Goal: Information Seeking & Learning: Learn about a topic

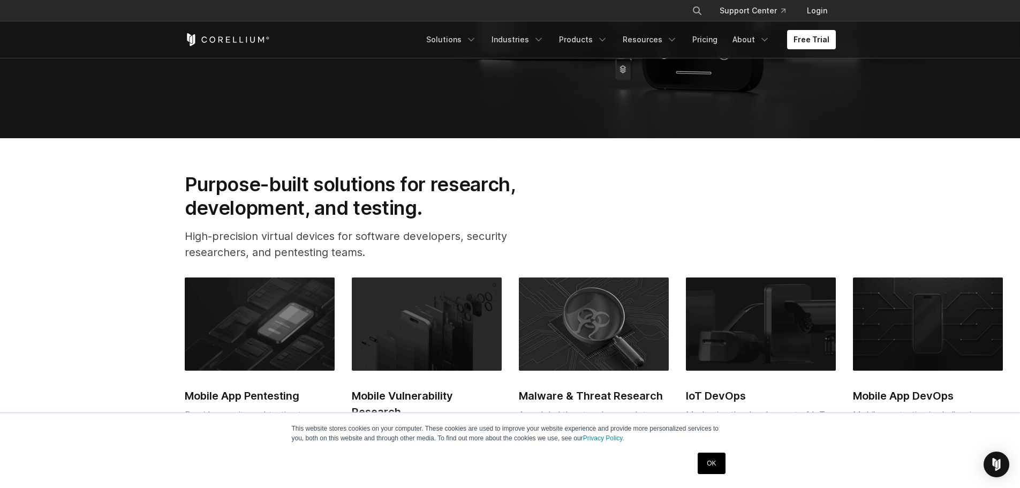
scroll to position [321, 0]
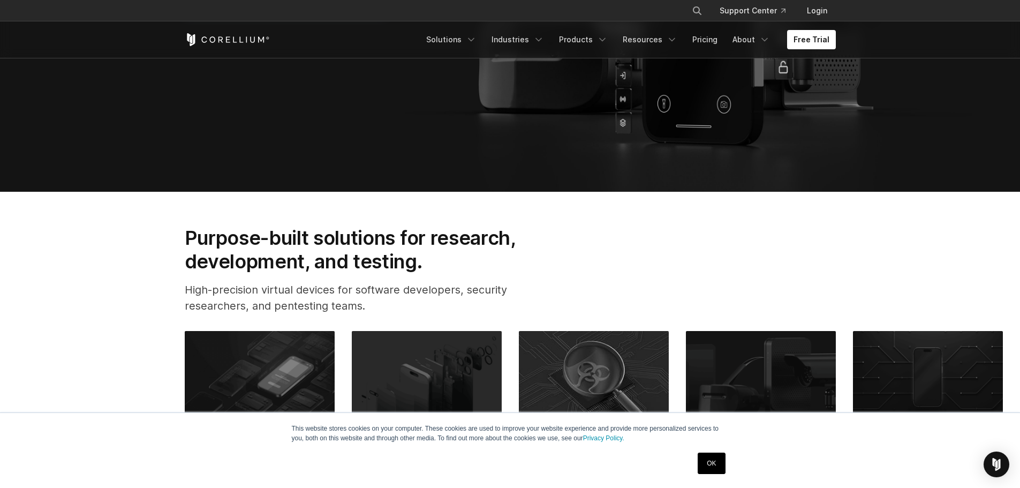
click at [292, 375] on img at bounding box center [260, 377] width 150 height 93
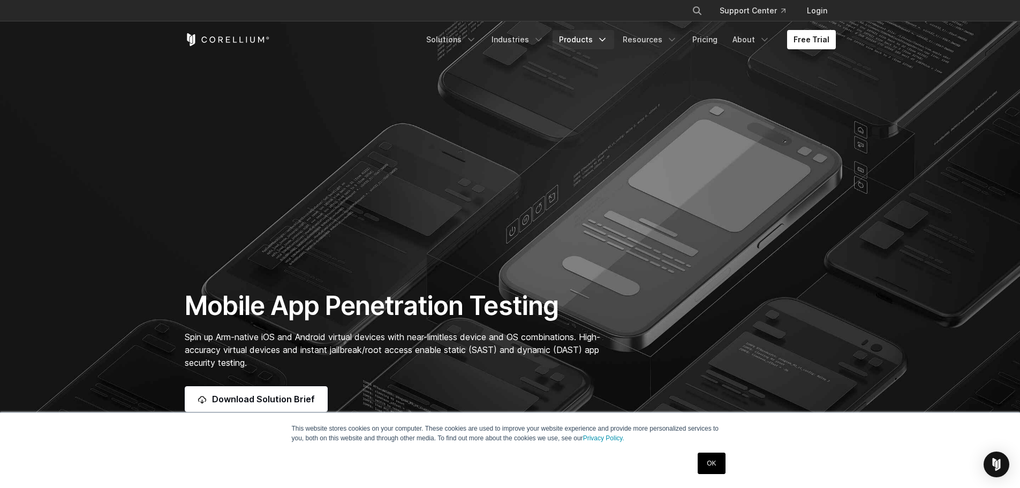
click at [581, 39] on link "Products" at bounding box center [583, 39] width 62 height 19
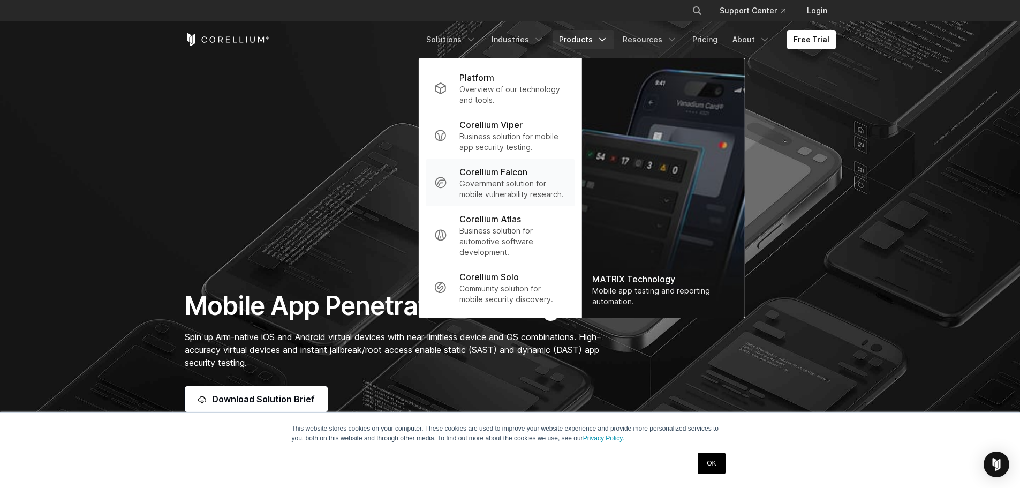
click at [499, 178] on p "Corellium Falcon" at bounding box center [493, 171] width 68 height 13
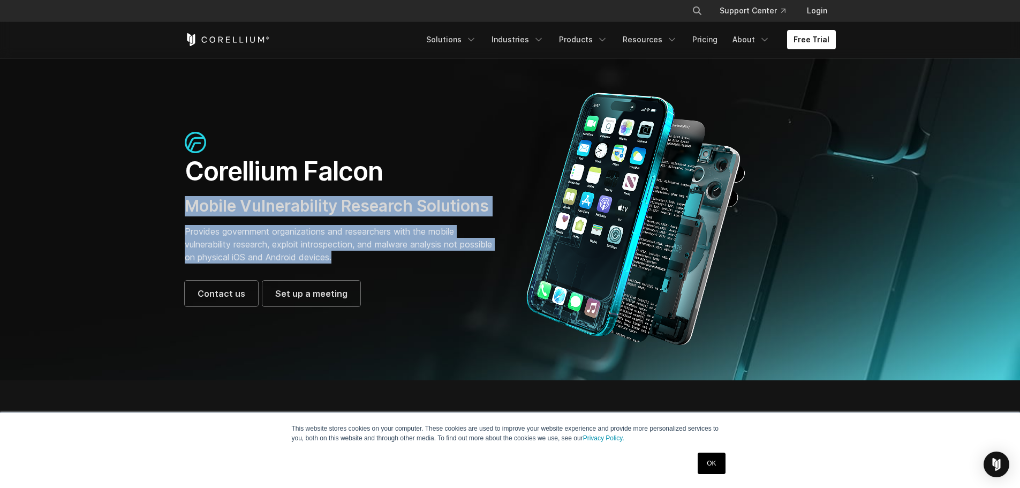
drag, startPoint x: 186, startPoint y: 205, endPoint x: 376, endPoint y: 253, distance: 195.4
click at [376, 253] on div "Corellium Falcon Mobile Vulnerability Research Solutions Provides government or…" at bounding box center [342, 219] width 315 height 175
copy div "Mobile Vulnerability Research Solutions Provides government organizations and r…"
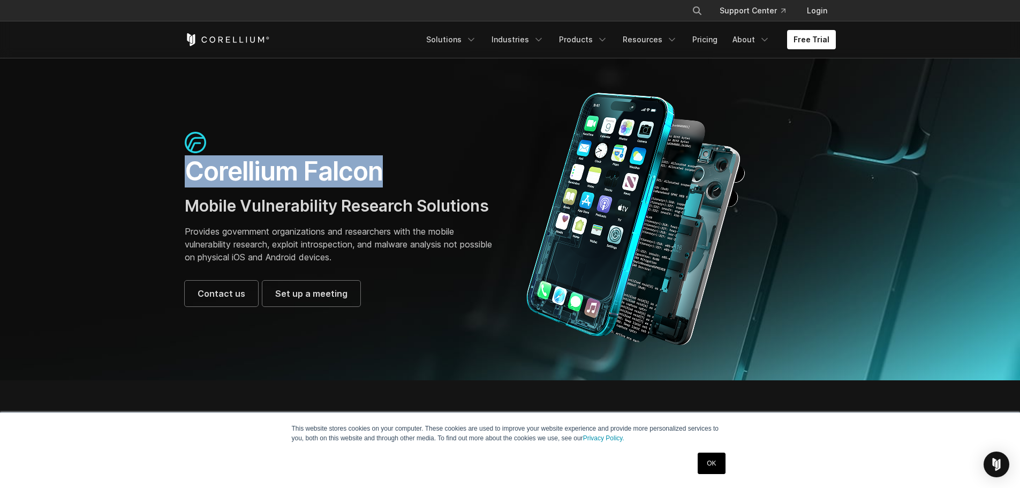
drag, startPoint x: 190, startPoint y: 173, endPoint x: 387, endPoint y: 166, distance: 197.1
click at [387, 166] on h1 "Corellium Falcon" at bounding box center [342, 171] width 315 height 32
copy h1 "Corellium Falcon"
click at [586, 42] on link "Products" at bounding box center [583, 39] width 62 height 19
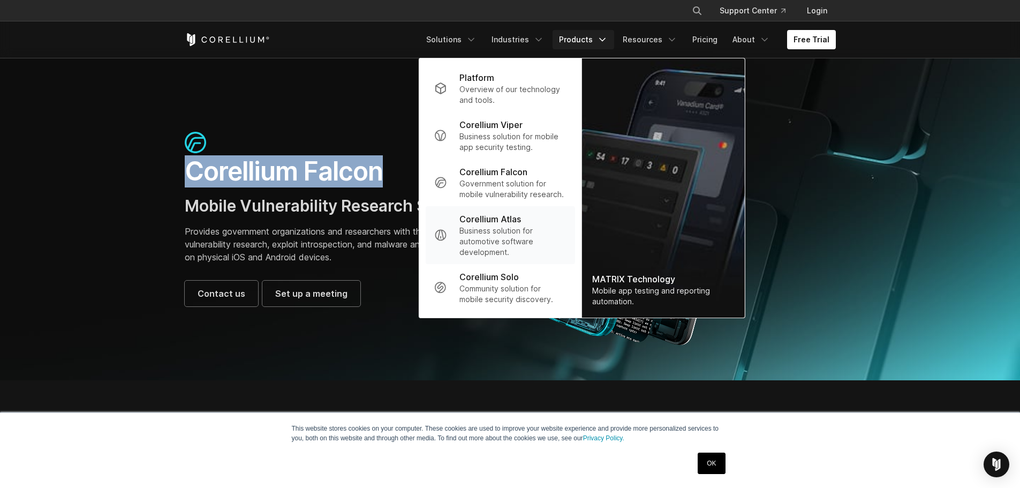
click at [509, 225] on p "Corellium Atlas" at bounding box center [490, 219] width 62 height 13
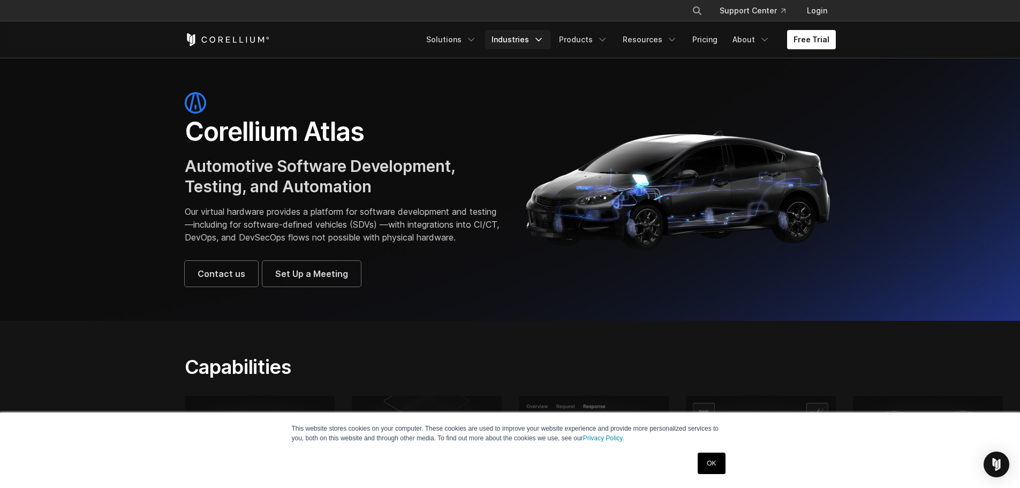
click at [543, 41] on icon "Navigation Menu" at bounding box center [538, 39] width 11 height 11
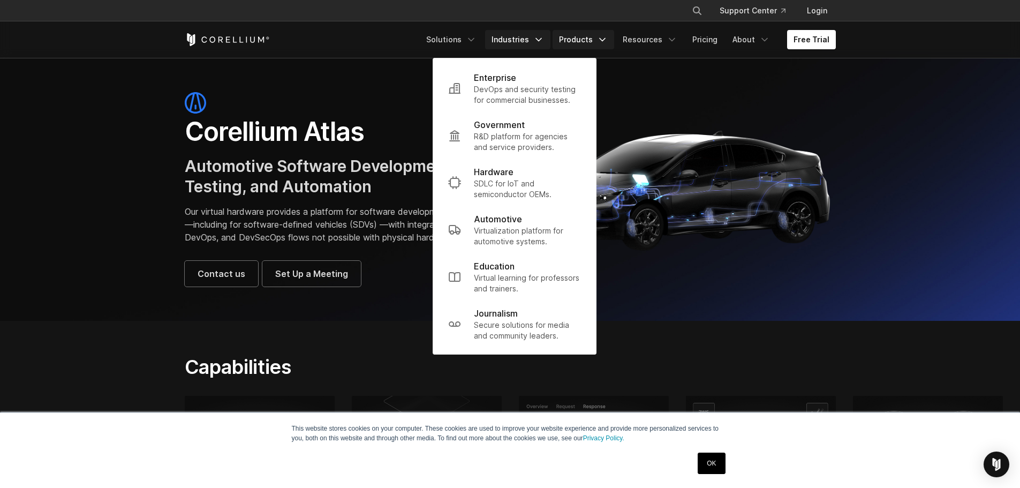
click at [599, 41] on link "Products" at bounding box center [583, 39] width 62 height 19
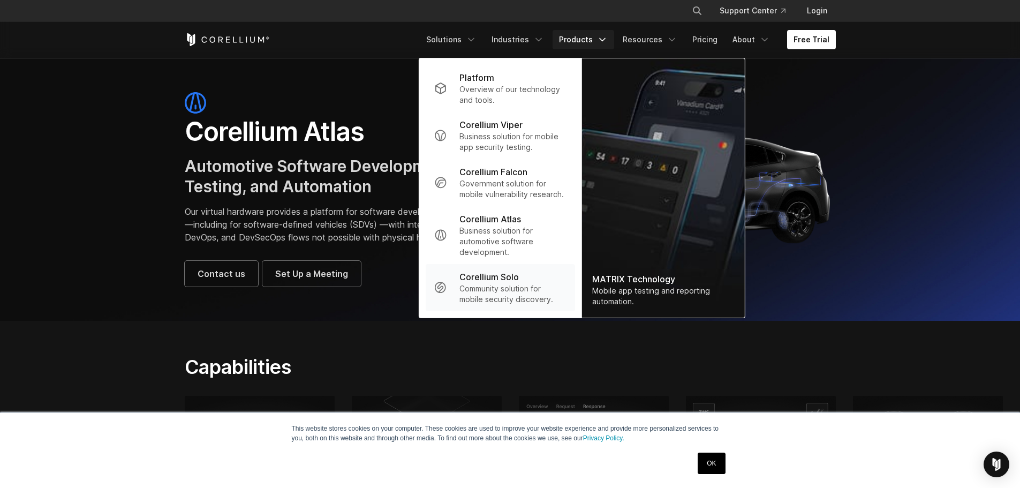
click at [490, 282] on p "Corellium Solo" at bounding box center [488, 276] width 59 height 13
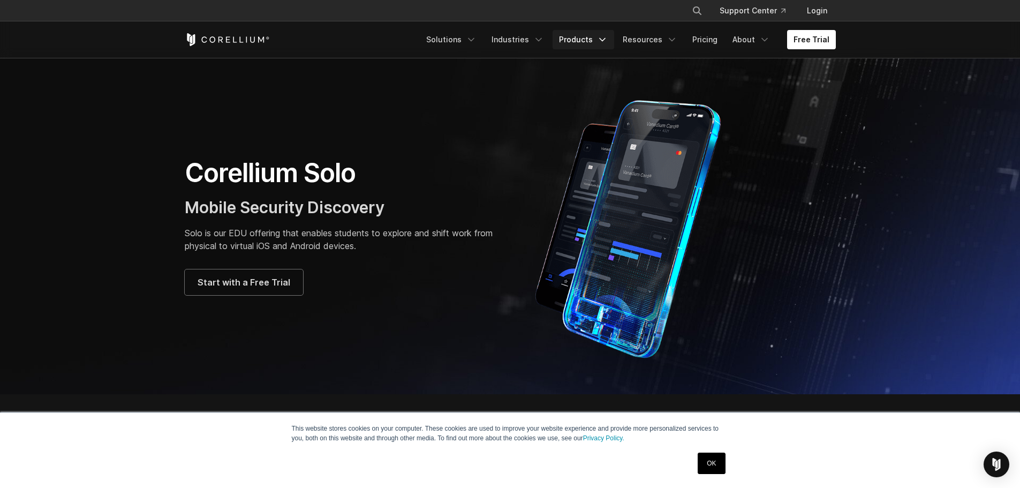
click at [596, 36] on link "Products" at bounding box center [583, 39] width 62 height 19
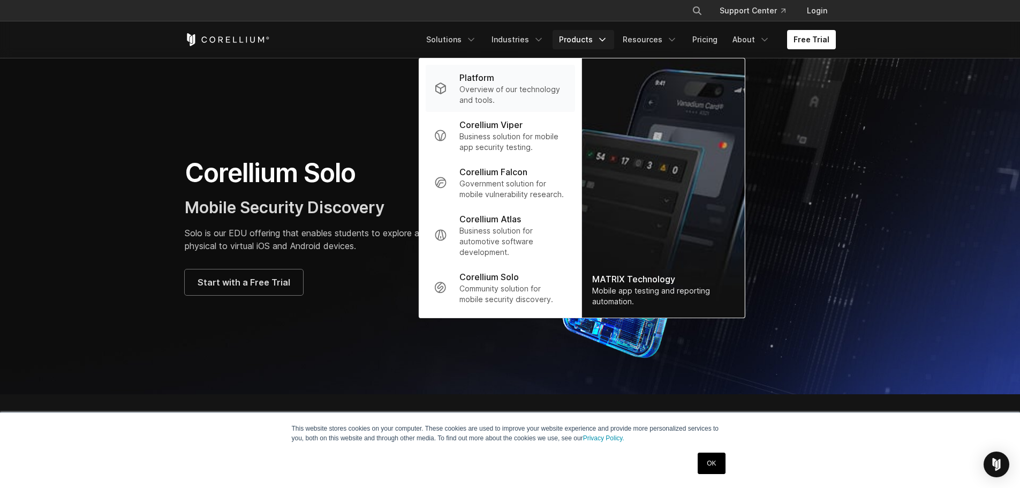
click at [522, 86] on p "Overview of our technology and tools." at bounding box center [512, 94] width 107 height 21
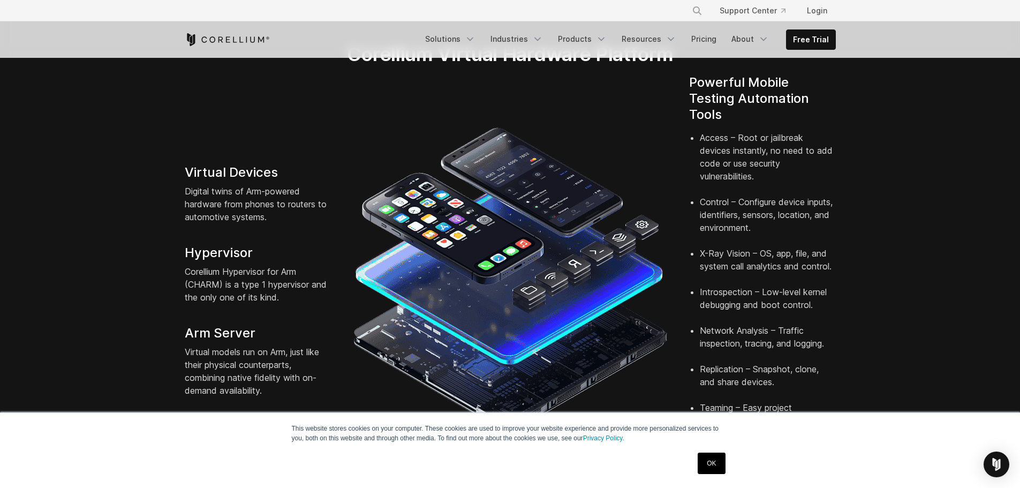
scroll to position [268, 0]
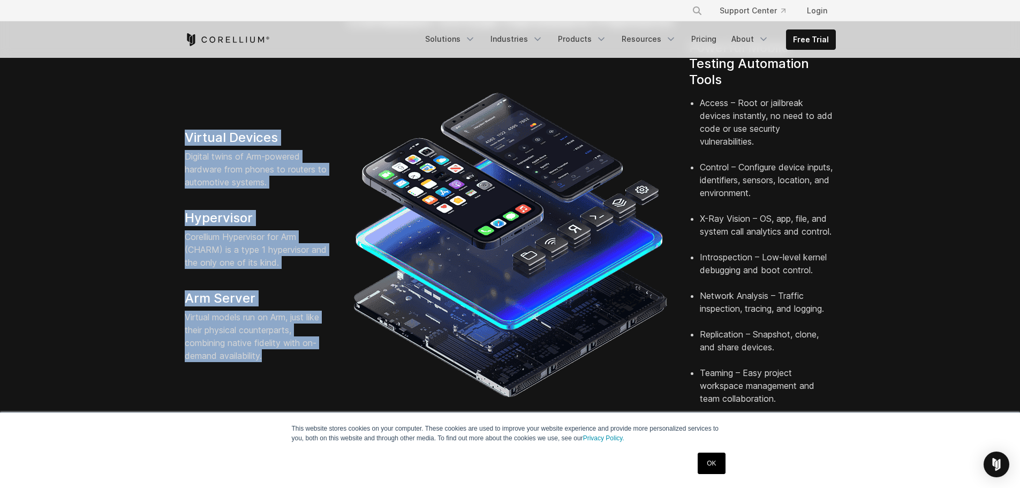
drag, startPoint x: 185, startPoint y: 116, endPoint x: 301, endPoint y: 342, distance: 253.8
click at [301, 342] on div "Virtual Devices Digital twins of Arm-powered hardware from phones to routers to…" at bounding box center [258, 246] width 168 height 232
copy div "Virtual Devices Digital twins of Arm-powered hardware from phones to routers to…"
click at [593, 40] on link "Products" at bounding box center [582, 38] width 62 height 19
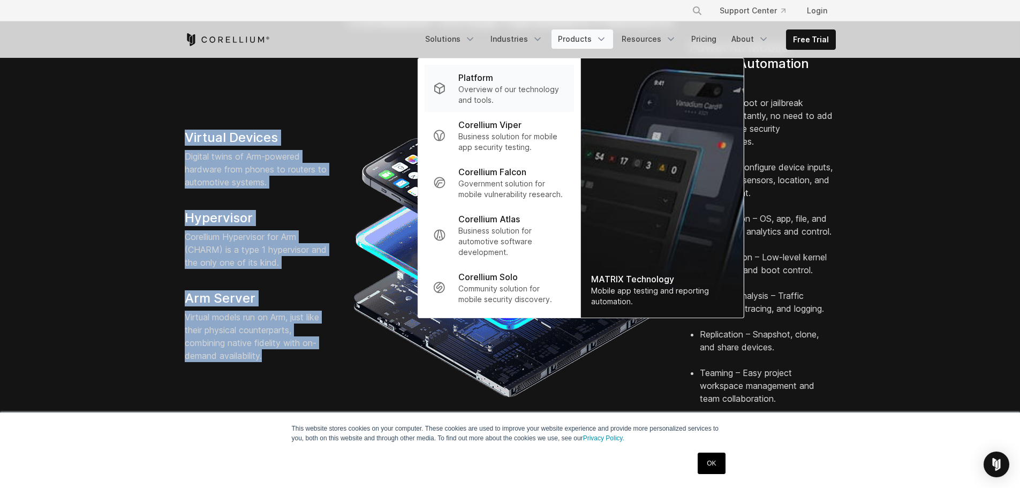
click at [480, 84] on p "Platform" at bounding box center [475, 77] width 35 height 13
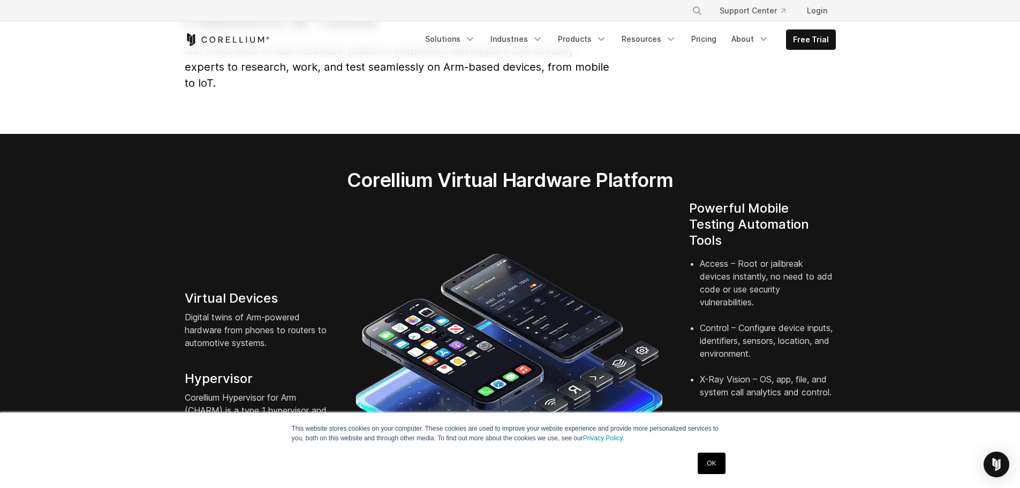
scroll to position [54, 0]
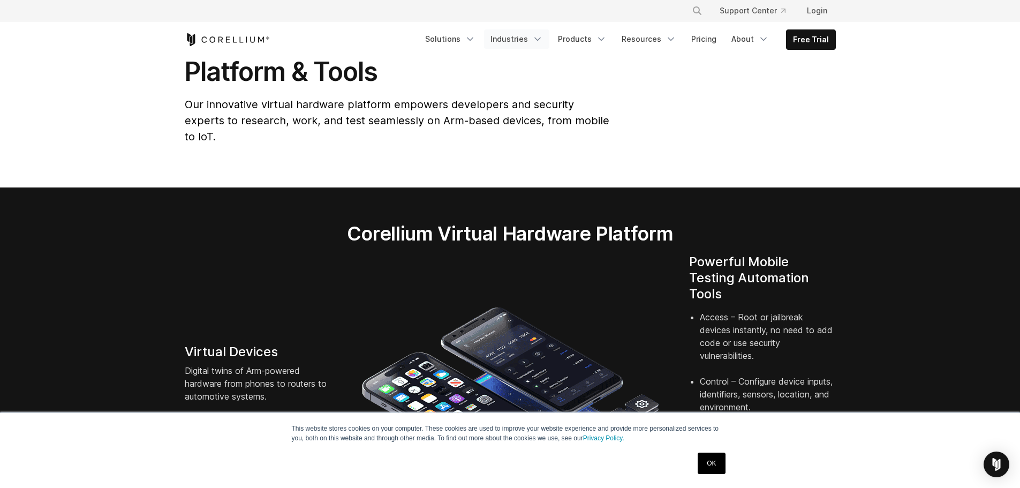
click at [542, 44] on link "Industries" at bounding box center [516, 38] width 65 height 19
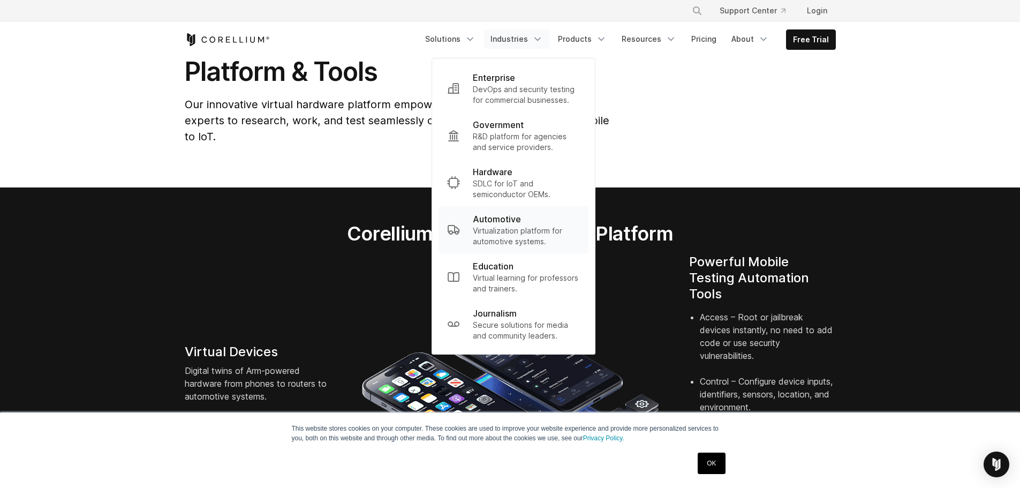
click at [508, 226] on p "Virtualization platform for automotive systems." at bounding box center [526, 235] width 107 height 21
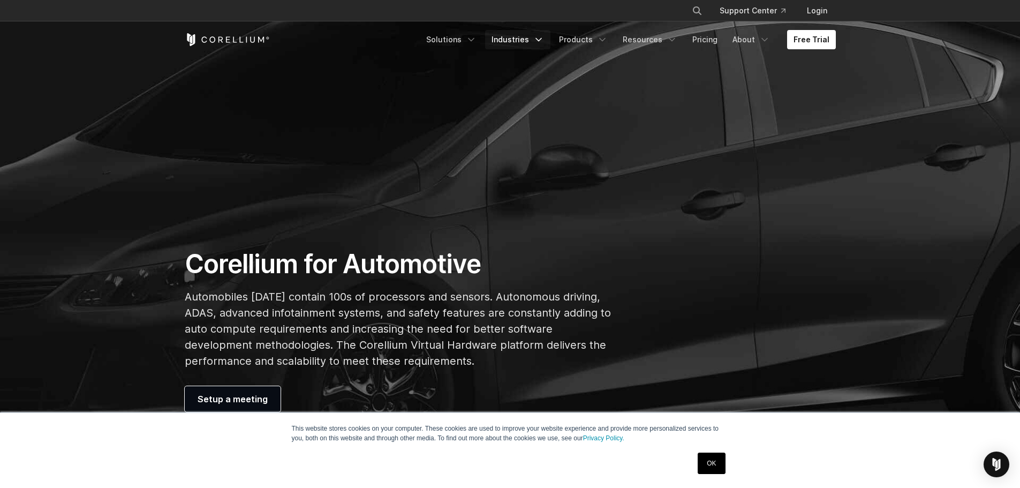
click at [541, 39] on polyline "Navigation Menu" at bounding box center [538, 40] width 5 height 3
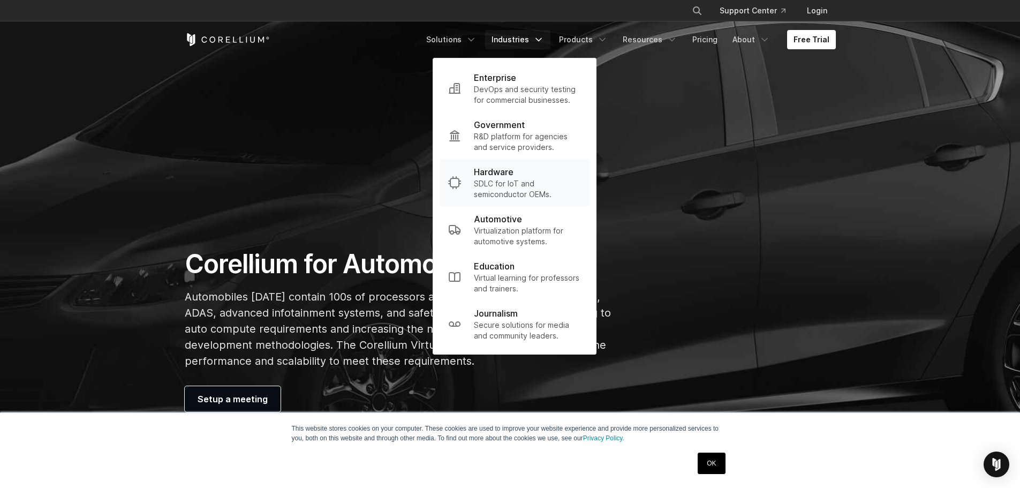
click at [498, 189] on p "SDLC for IoT and semiconductor OEMs." at bounding box center [527, 188] width 107 height 21
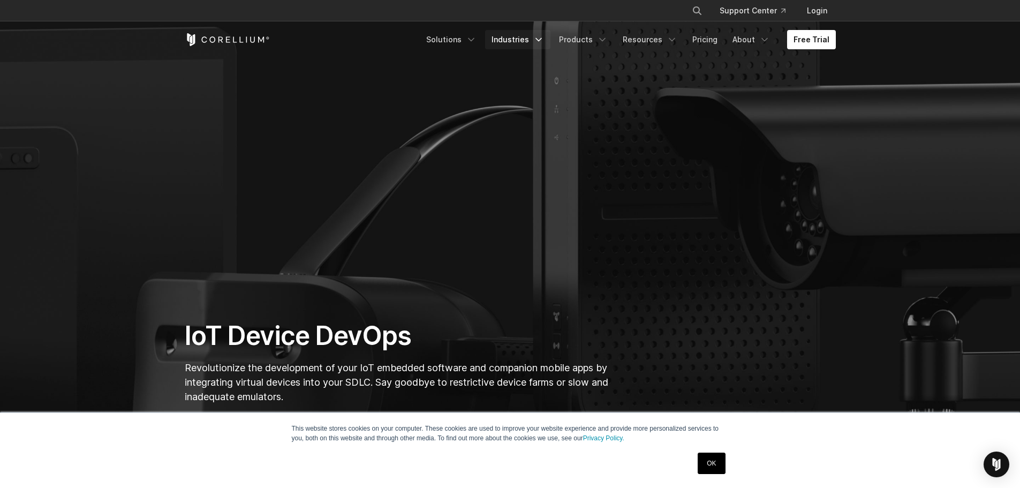
click at [542, 40] on icon "Navigation Menu" at bounding box center [538, 39] width 11 height 11
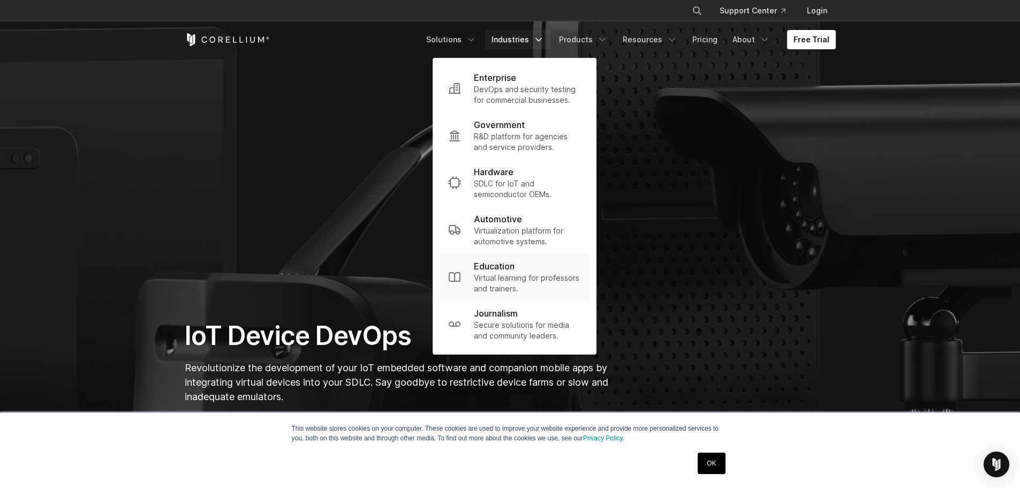
click at [498, 272] on p "Education" at bounding box center [494, 266] width 41 height 13
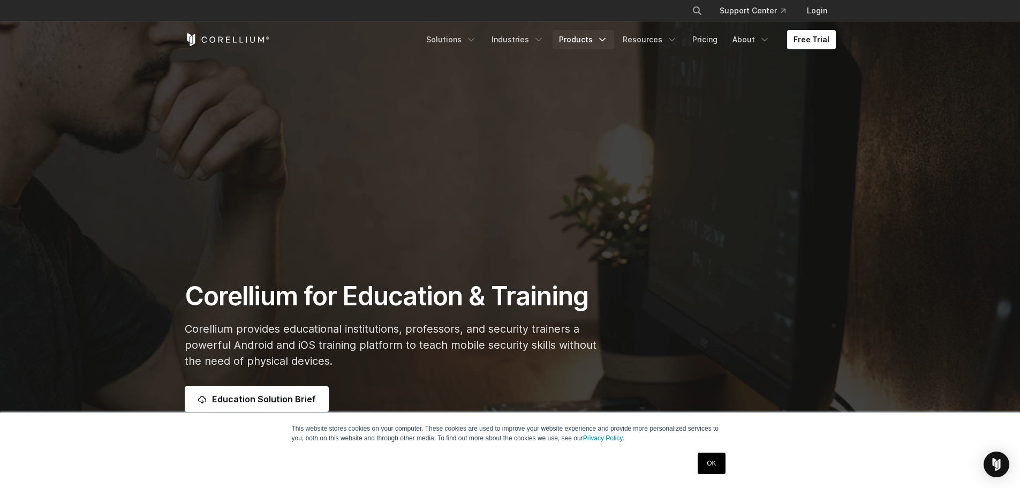
click at [604, 40] on icon "Navigation Menu" at bounding box center [602, 39] width 11 height 11
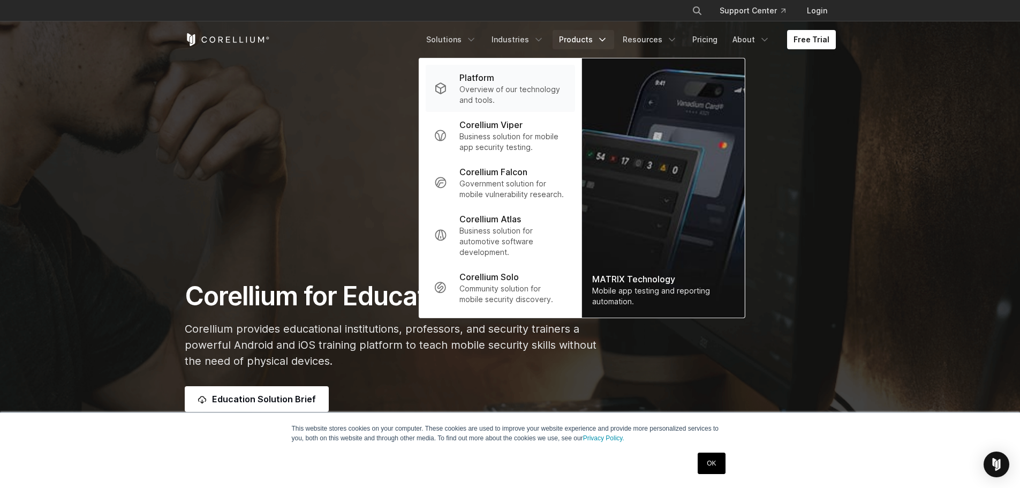
click at [494, 86] on p "Overview of our technology and tools." at bounding box center [512, 94] width 107 height 21
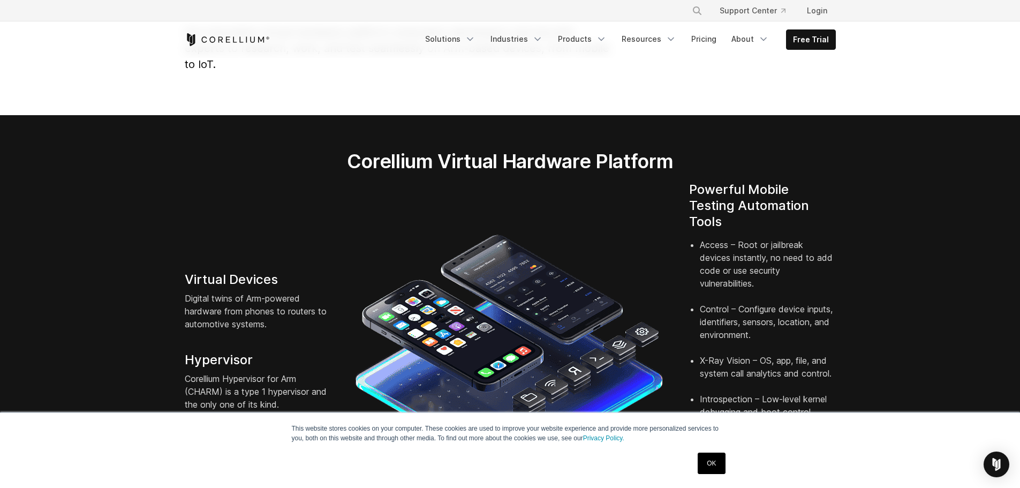
scroll to position [107, 0]
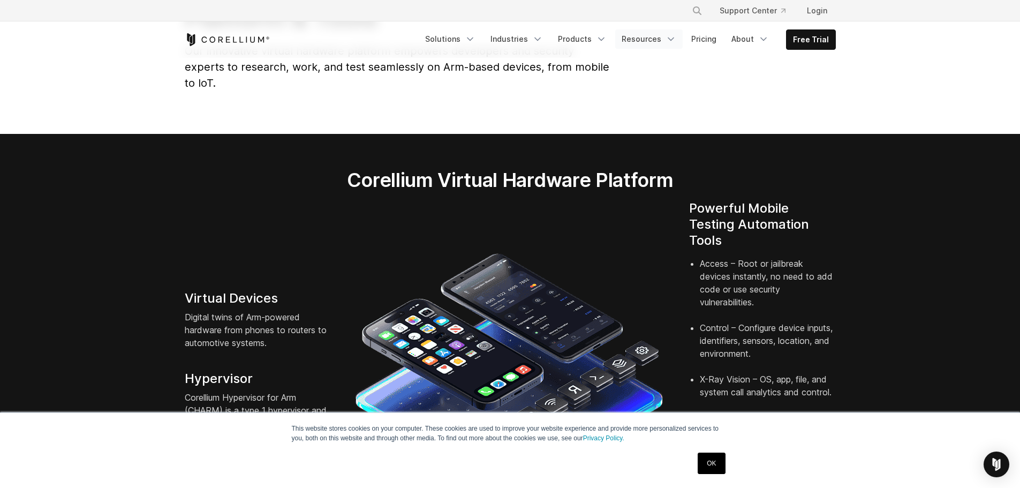
click at [674, 37] on icon "Navigation Menu" at bounding box center [670, 39] width 11 height 11
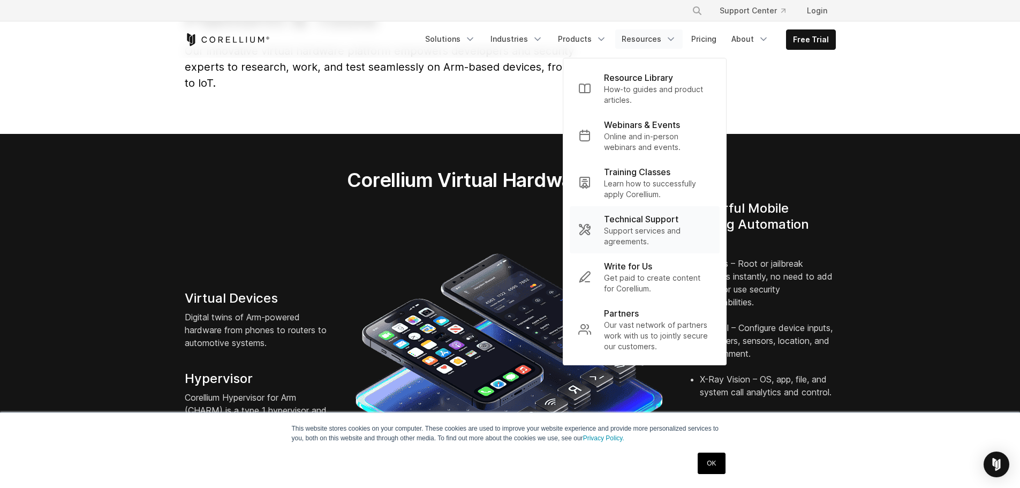
click at [633, 220] on p "Technical Support" at bounding box center [641, 219] width 74 height 13
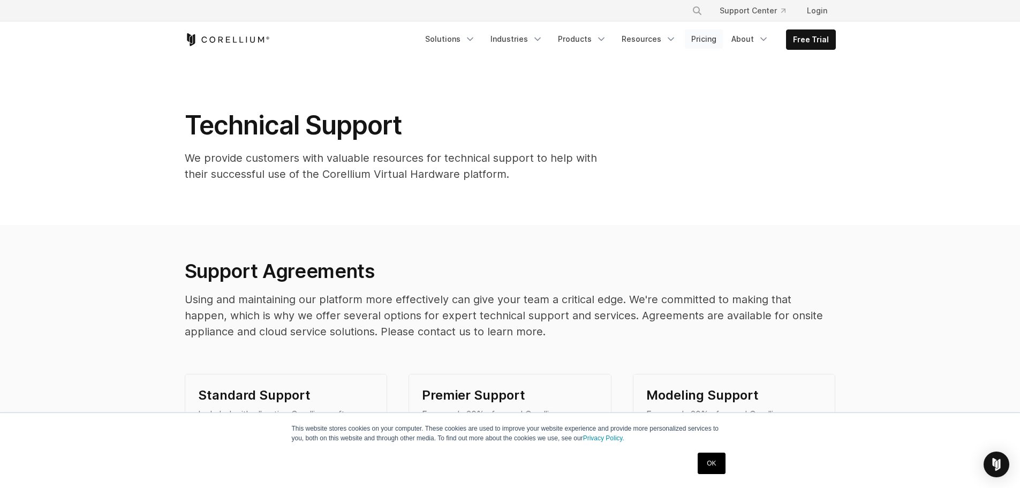
click at [713, 43] on link "Pricing" at bounding box center [704, 38] width 38 height 19
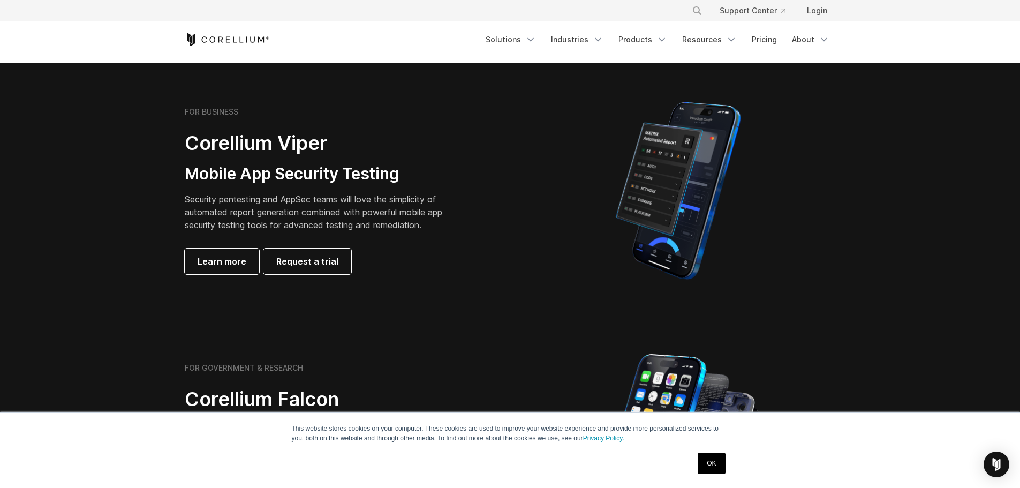
scroll to position [214, 0]
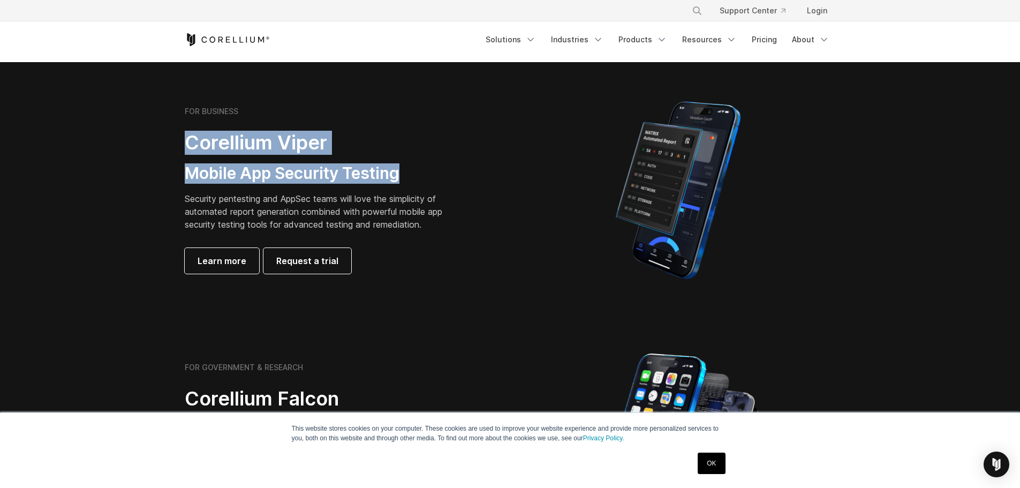
drag, startPoint x: 186, startPoint y: 141, endPoint x: 415, endPoint y: 170, distance: 231.0
click at [415, 170] on div "FOR BUSINESS Corellium Viper Mobile App Security Testing Security pentesting an…" at bounding box center [335, 190] width 300 height 167
copy div "Corellium Viper Mobile App Security Testing"
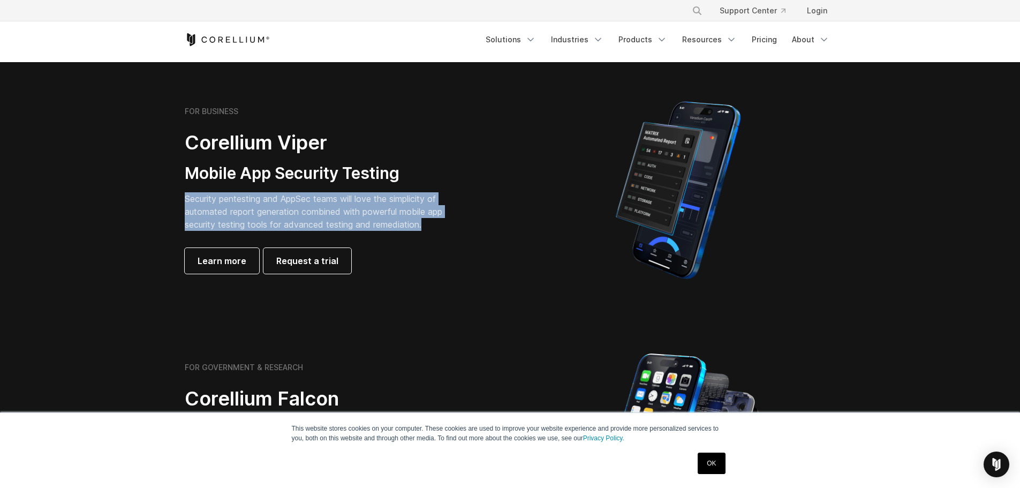
drag, startPoint x: 185, startPoint y: 200, endPoint x: 427, endPoint y: 229, distance: 244.2
click at [427, 229] on p "Security pentesting and AppSec teams will love the simplicity of automated repo…" at bounding box center [322, 211] width 274 height 39
copy p "Security pentesting and AppSec teams will love the simplicity of automated repo…"
